Goal: Task Accomplishment & Management: Use online tool/utility

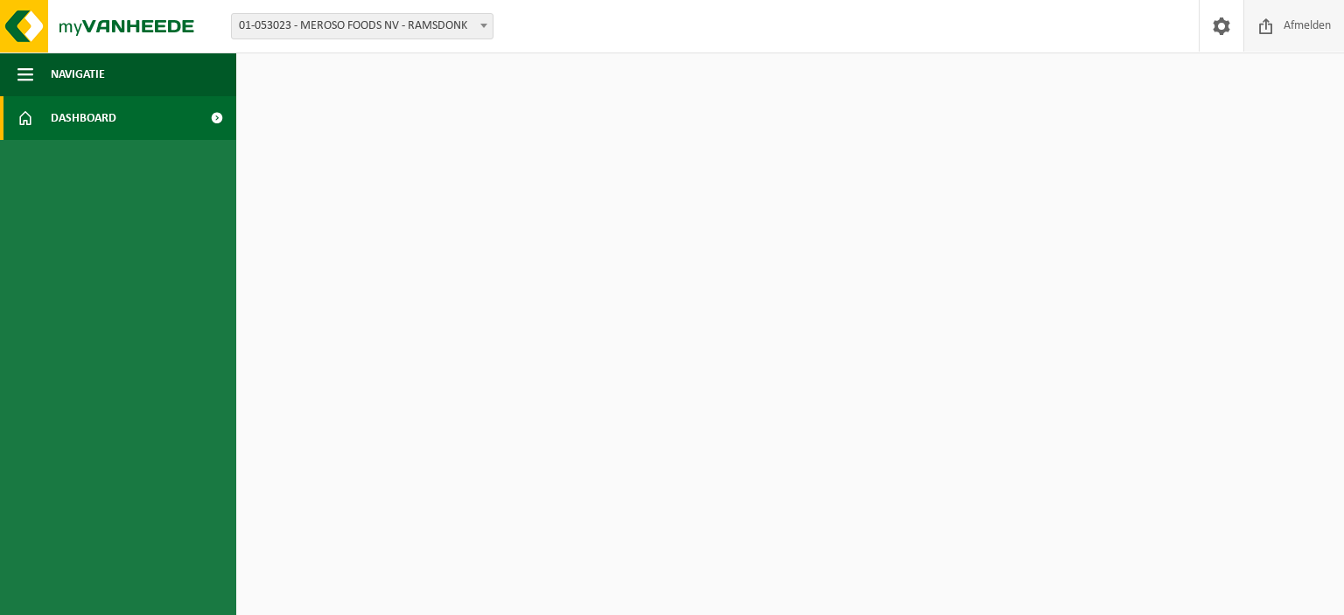
click at [1307, 26] on span "Afmelden" at bounding box center [1307, 26] width 56 height 52
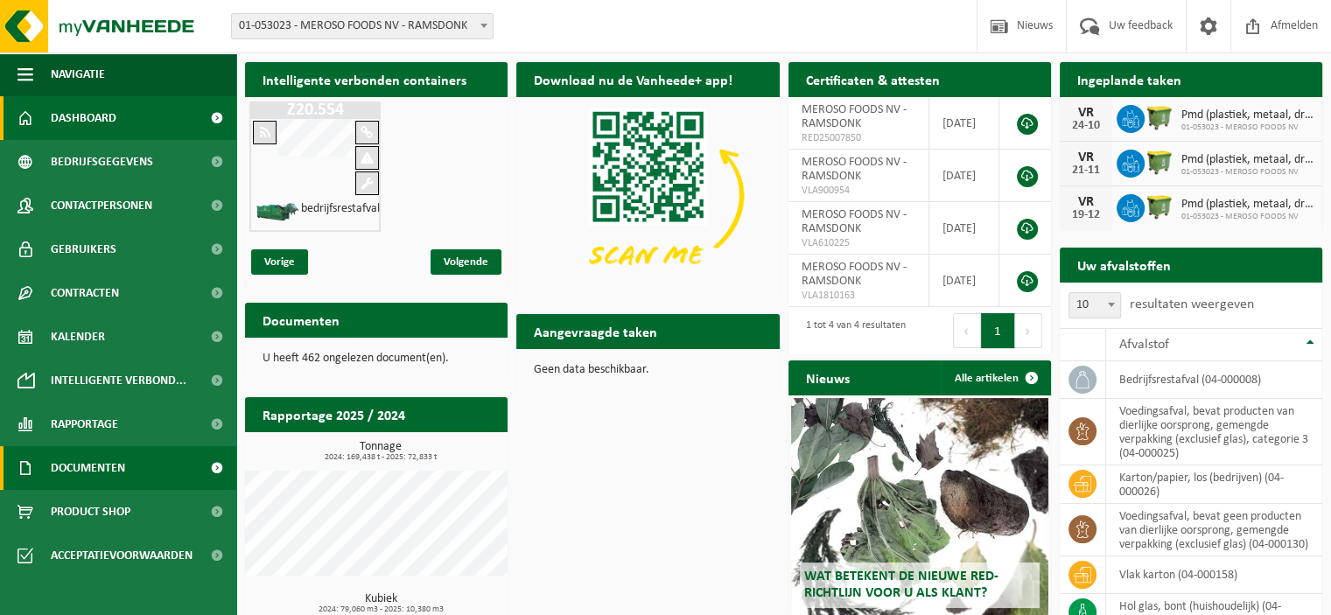
scroll to position [18, 0]
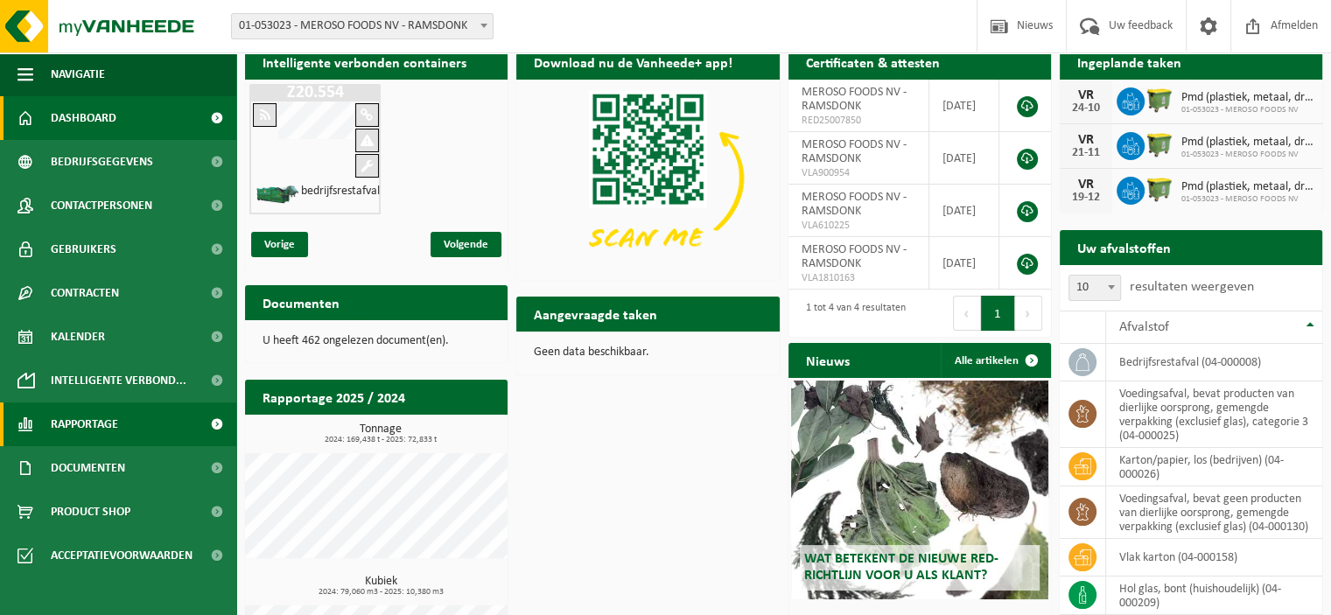
click at [100, 430] on span "Rapportage" at bounding box center [84, 425] width 67 height 44
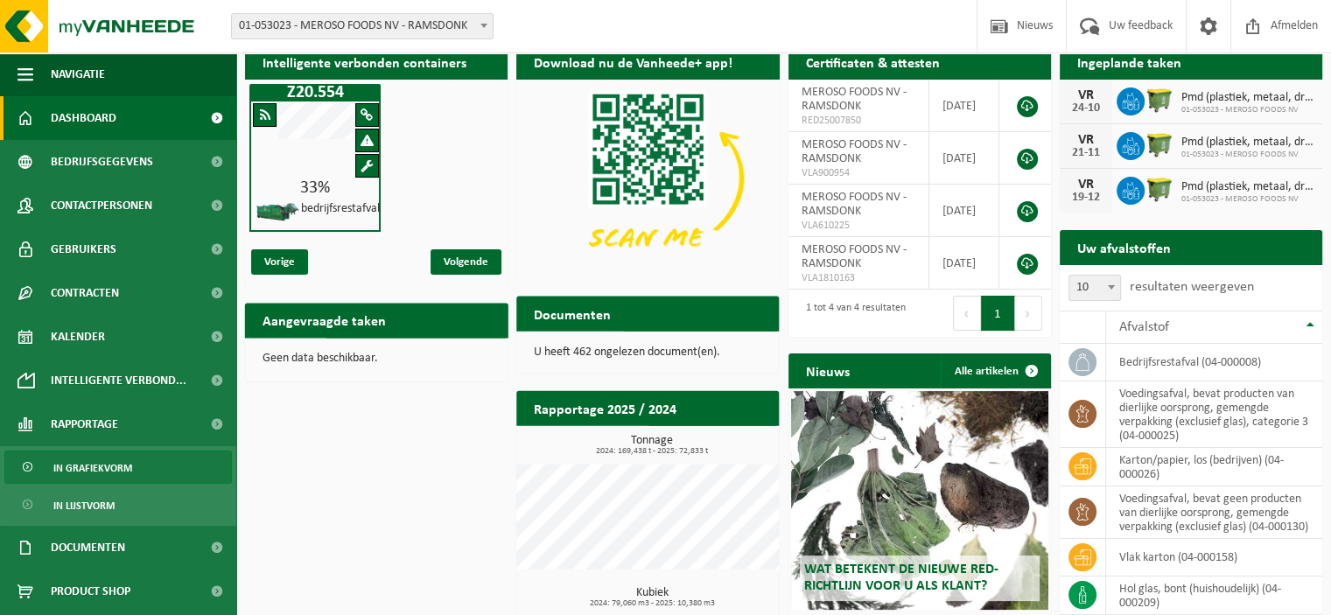
click at [88, 469] on span "In grafiekvorm" at bounding box center [92, 468] width 79 height 33
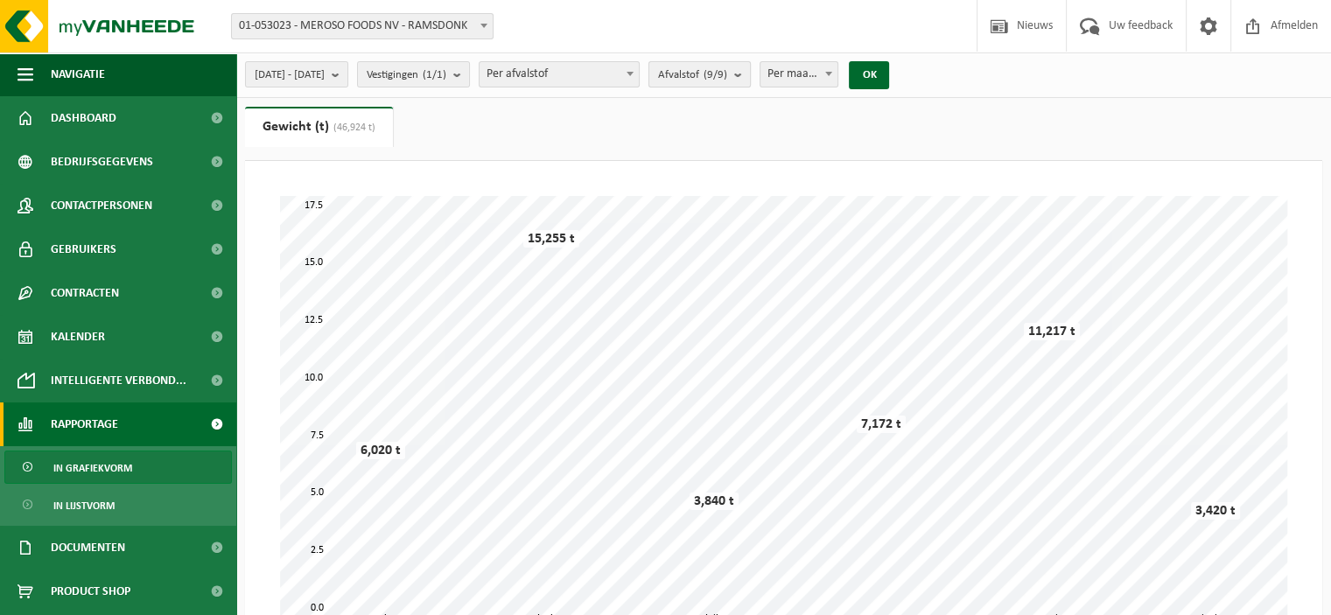
click at [727, 70] on count "(9/9)" at bounding box center [716, 74] width 24 height 11
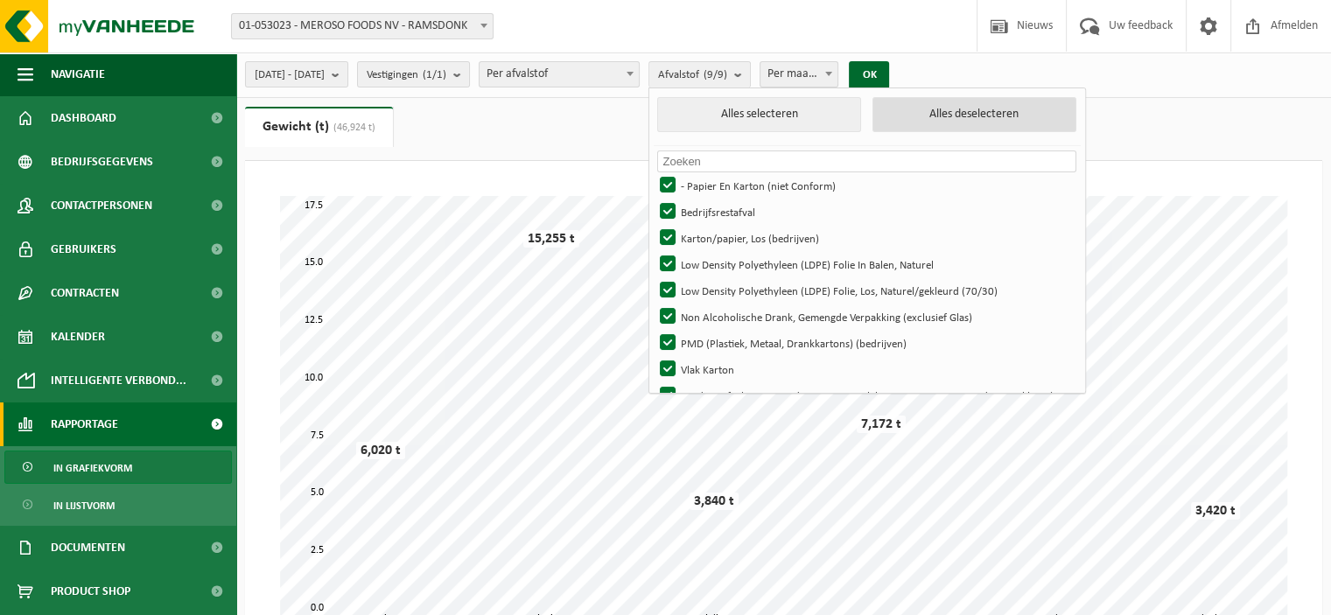
click at [960, 116] on button "Alles deselecteren" at bounding box center [974, 114] width 204 height 35
checkbox input "false"
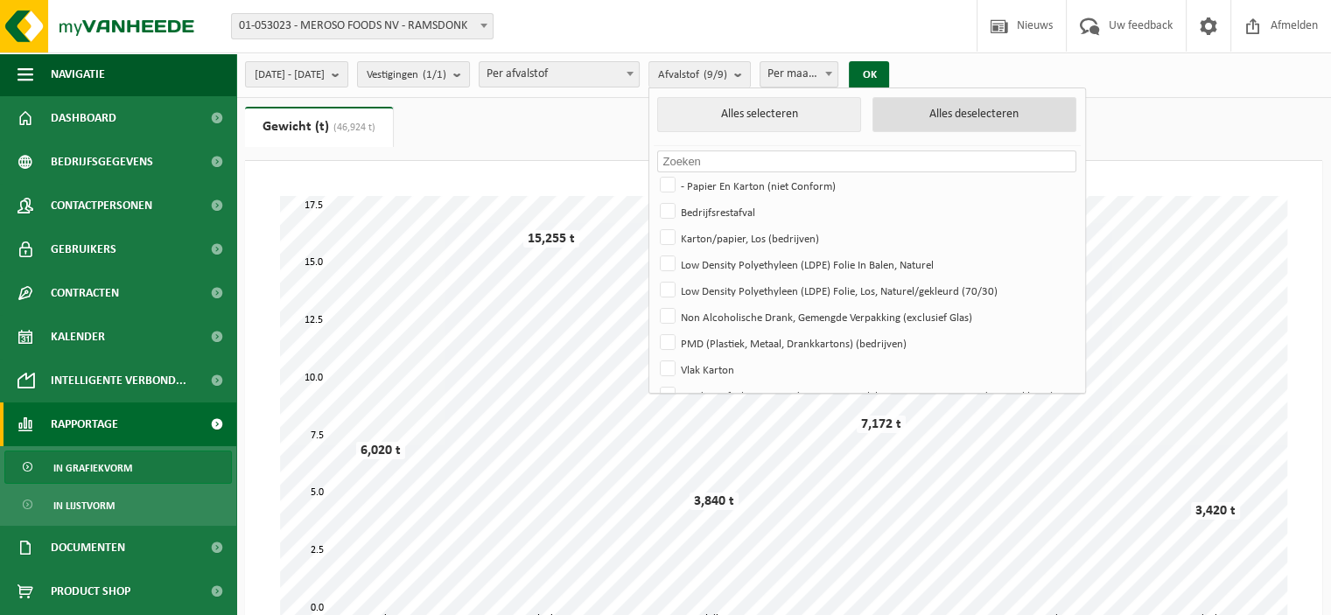
checkbox input "false"
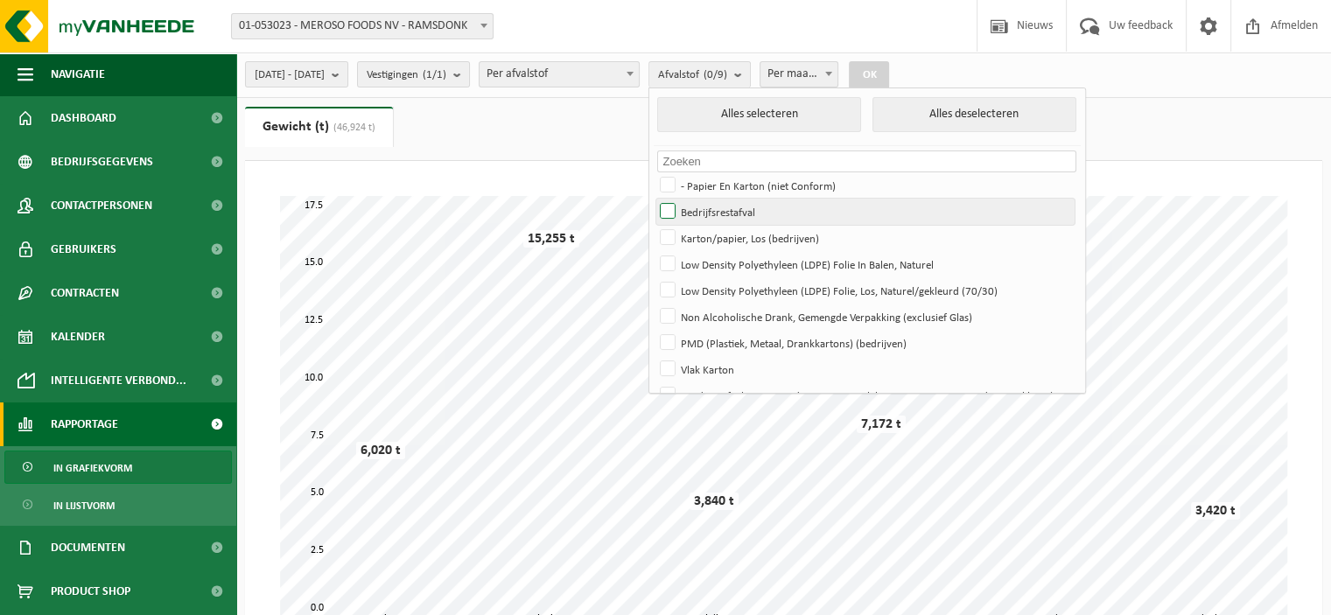
click at [735, 213] on label "Bedrijfsrestafval" at bounding box center [865, 212] width 418 height 26
click at [654, 199] on input "Bedrijfsrestafval" at bounding box center [653, 198] width 1 height 1
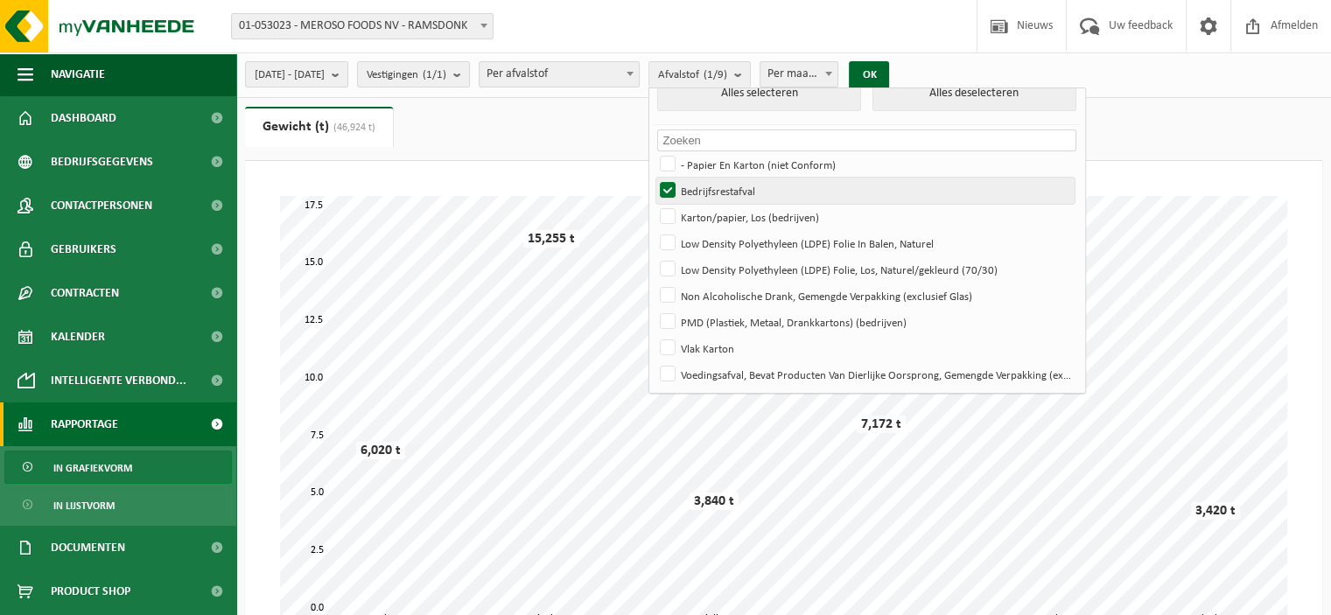
scroll to position [21, 0]
click at [889, 68] on button "OK" at bounding box center [869, 75] width 40 height 28
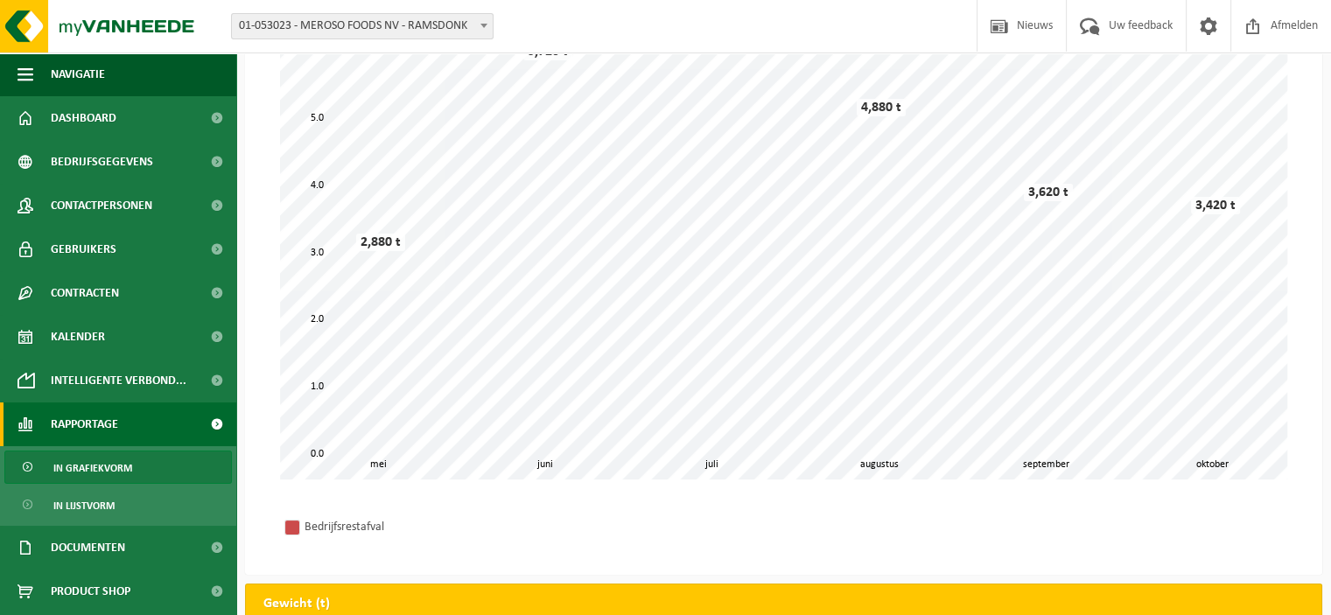
scroll to position [0, 0]
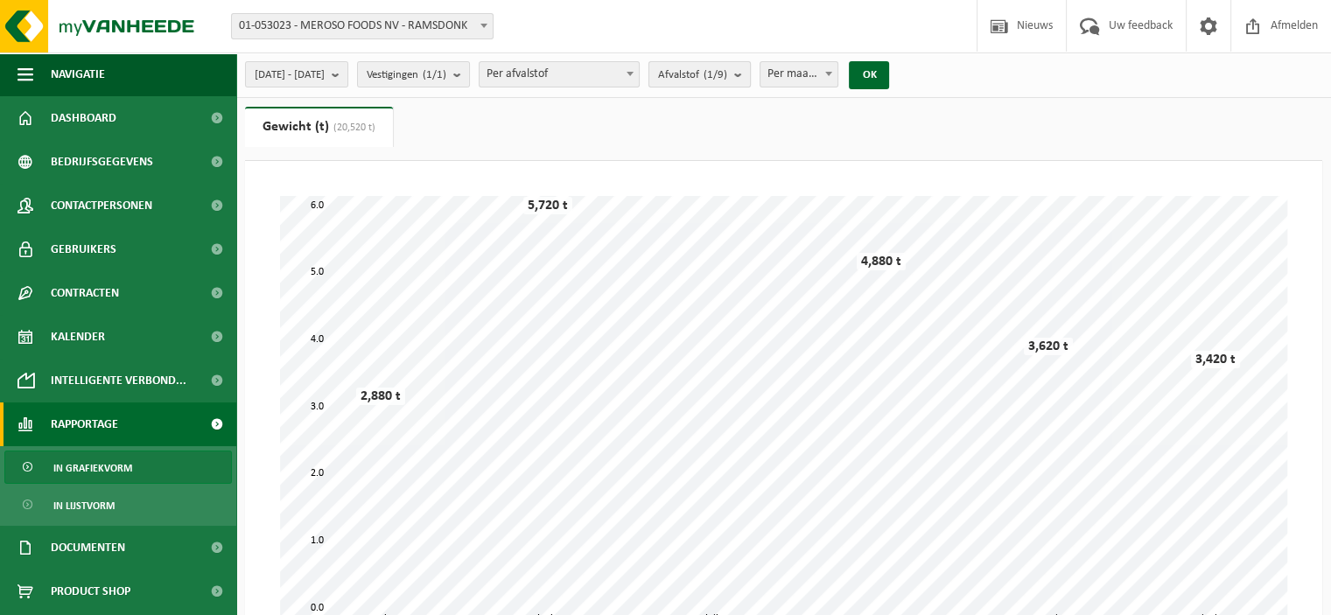
click at [727, 78] on count "(1/9)" at bounding box center [716, 74] width 24 height 11
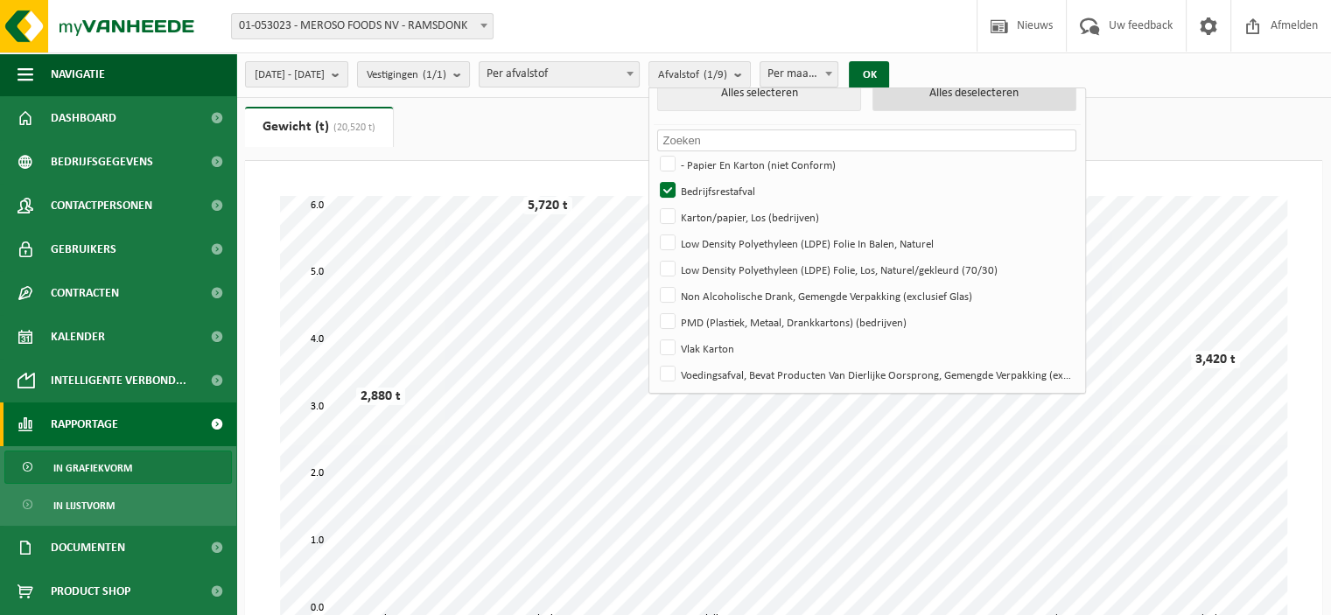
click at [983, 95] on button "Alles deselecteren" at bounding box center [974, 93] width 204 height 35
checkbox input "false"
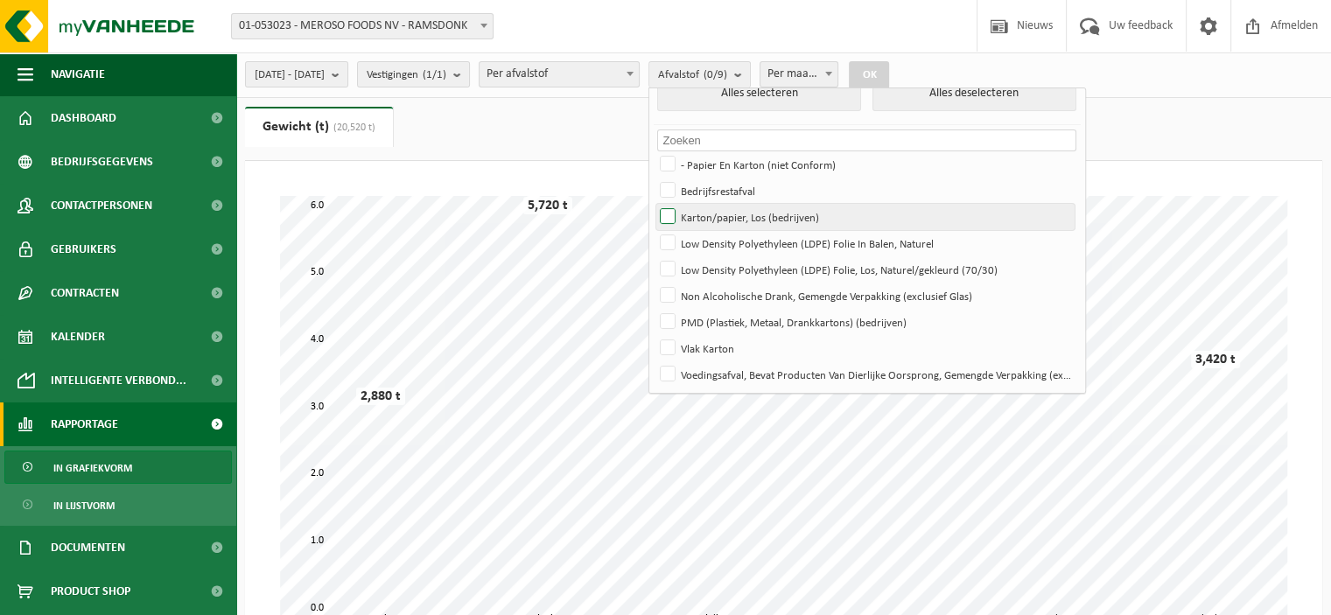
click at [767, 217] on label "Karton/papier, Los (bedrijven)" at bounding box center [865, 217] width 418 height 26
click at [654, 204] on input "Karton/papier, Los (bedrijven)" at bounding box center [653, 203] width 1 height 1
checkbox input "true"
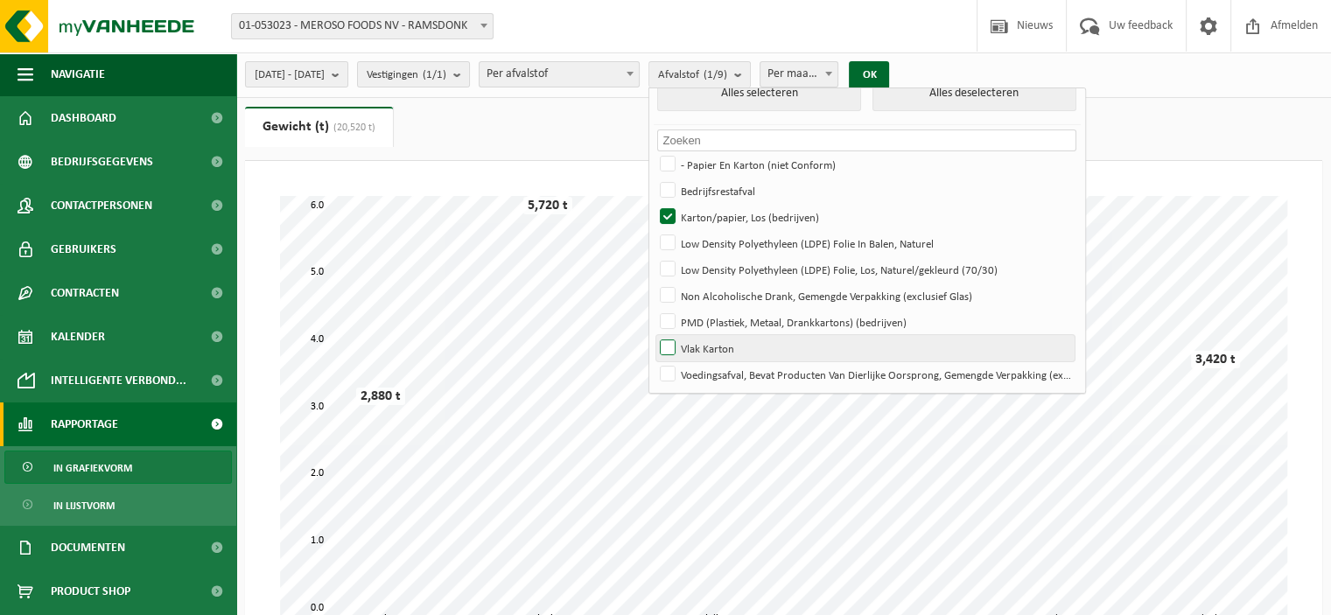
click at [771, 338] on label "Vlak Karton" at bounding box center [865, 348] width 418 height 26
click at [654, 335] on input "Vlak Karton" at bounding box center [653, 334] width 1 height 1
checkbox input "true"
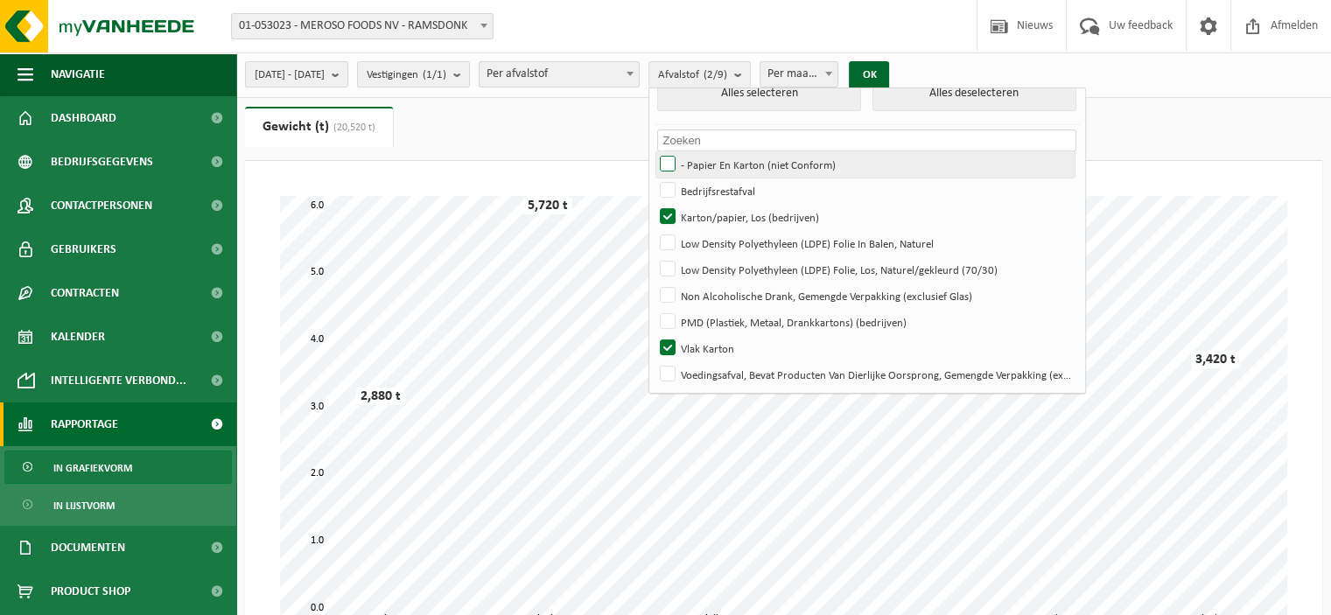
click at [745, 161] on label "- Papier En Karton (niet Conform)" at bounding box center [865, 164] width 418 height 26
click at [654, 151] on input "- Papier En Karton (niet Conform)" at bounding box center [653, 151] width 1 height 1
checkbox input "true"
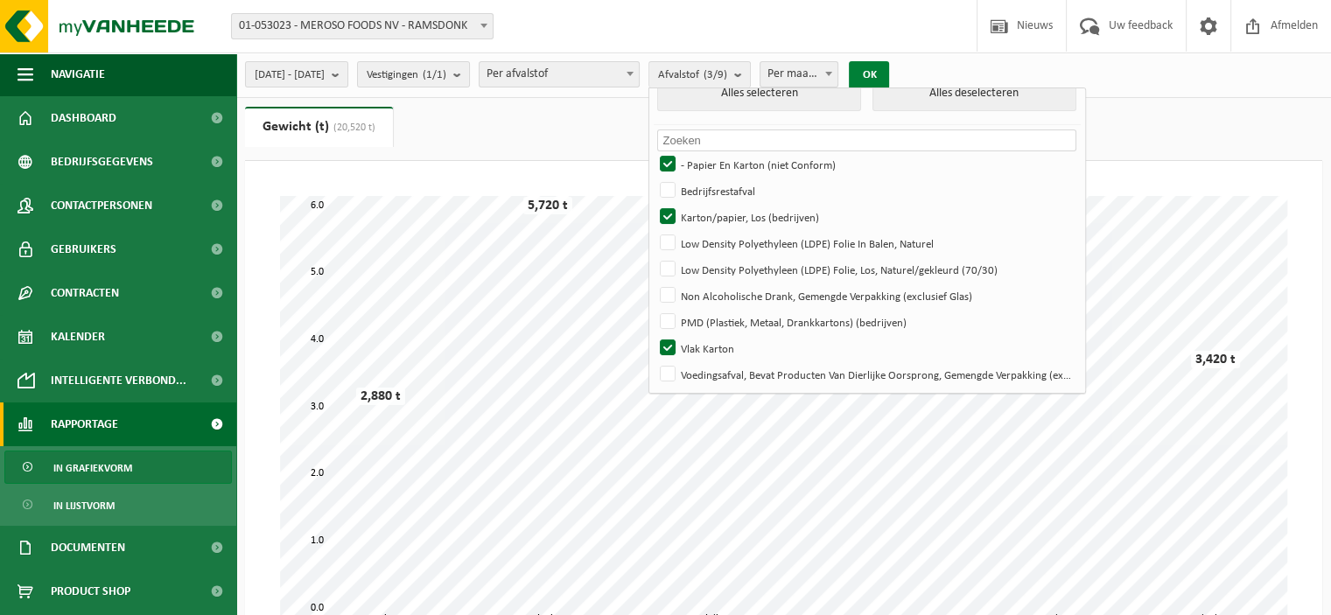
click at [889, 79] on button "OK" at bounding box center [869, 75] width 40 height 28
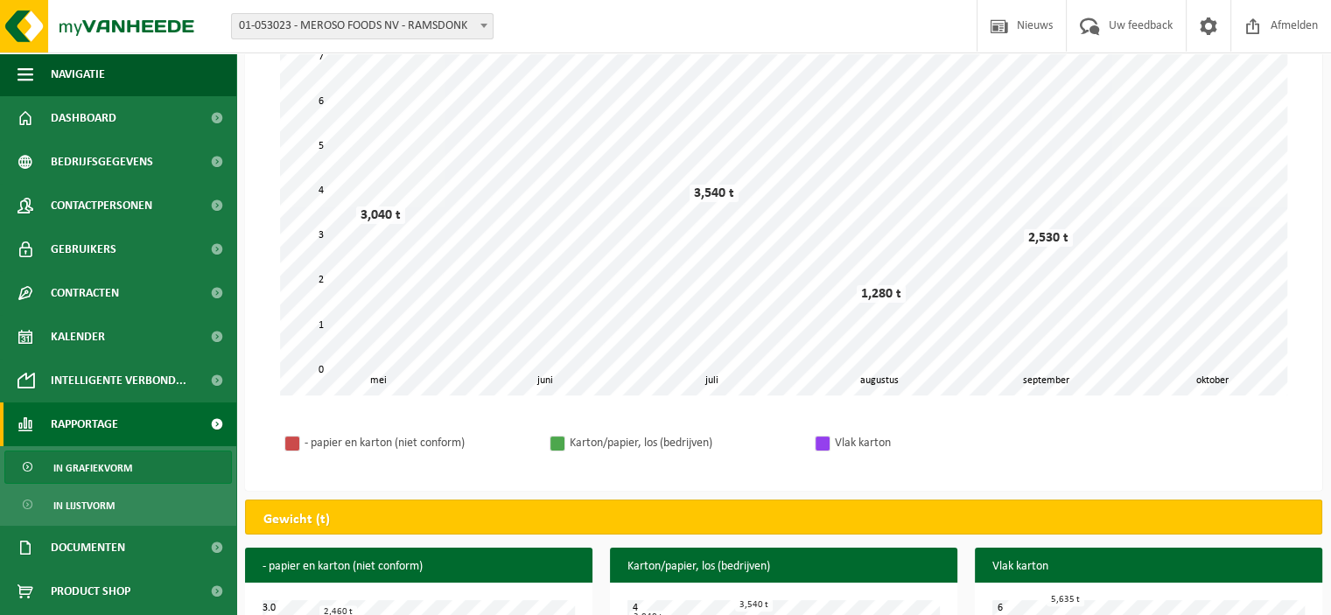
scroll to position [238, 0]
